Goal: Task Accomplishment & Management: Manage account settings

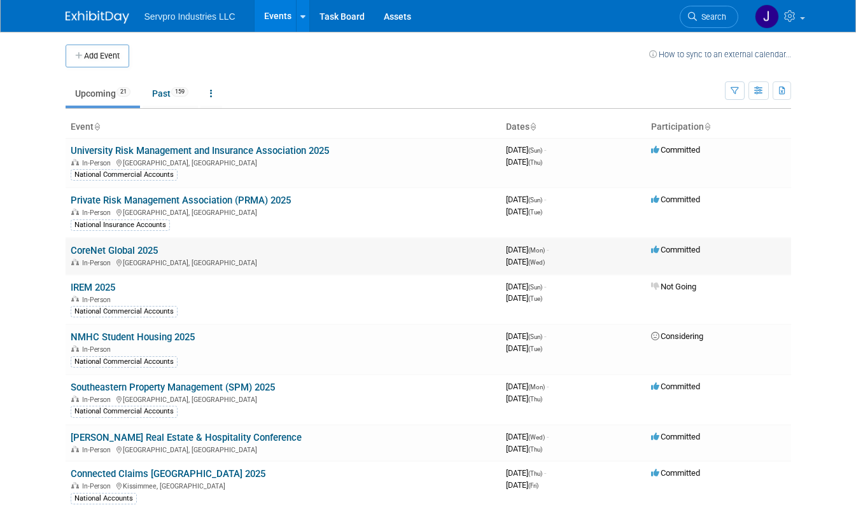
click at [122, 250] on link "CoreNet Global 2025" at bounding box center [114, 250] width 87 height 11
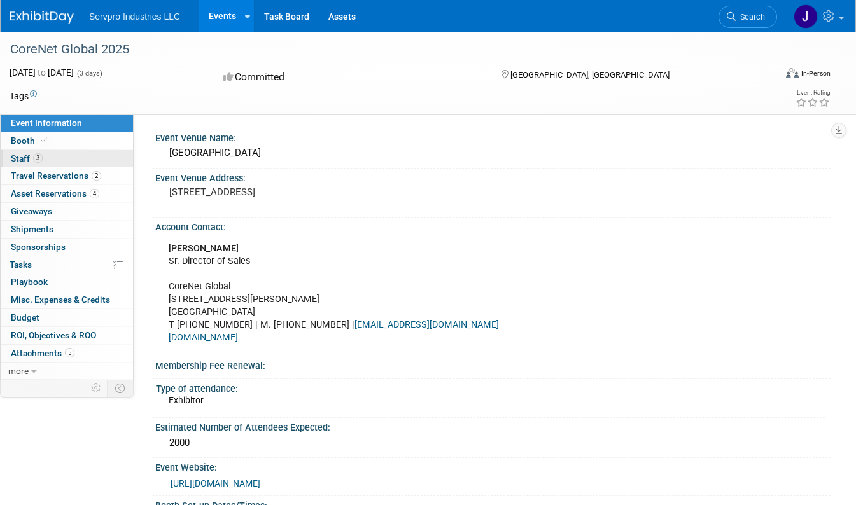
click at [31, 159] on span "Staff 3" at bounding box center [27, 158] width 32 height 10
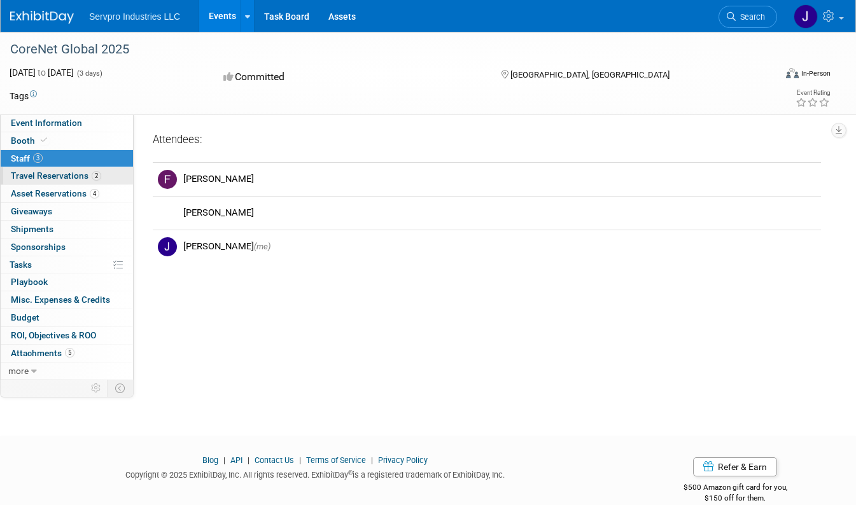
click at [46, 173] on span "Travel Reservations 2" at bounding box center [56, 176] width 90 height 10
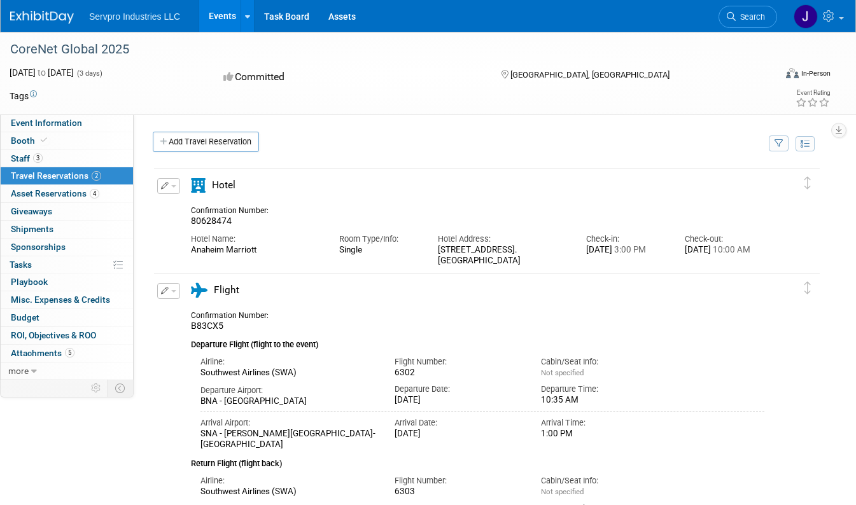
click at [176, 183] on button "button" at bounding box center [168, 186] width 23 height 16
click at [370, 185] on div "Hotel" at bounding box center [477, 189] width 593 height 22
click at [245, 140] on link "Add Travel Reservation" at bounding box center [206, 142] width 106 height 20
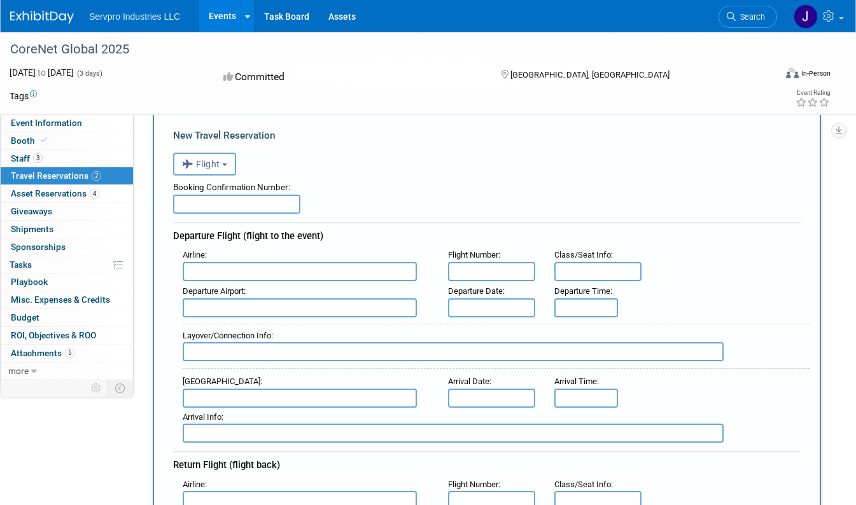
scroll to position [64, 0]
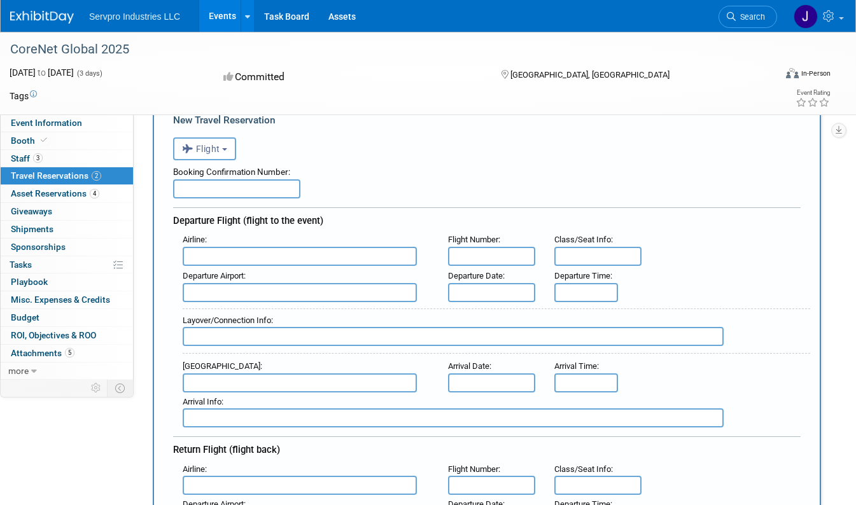
click at [544, 138] on div "<i class="fas fa-plane" style="padding: 6px 4px 6px 1px;"></i> Flight <i class=…" at bounding box center [487, 147] width 628 height 26
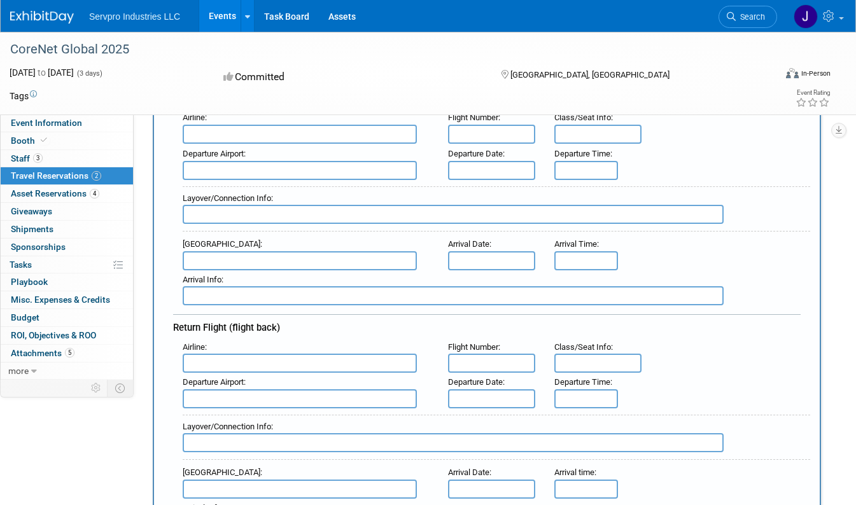
scroll to position [0, 0]
